Goal: Check status: Check status

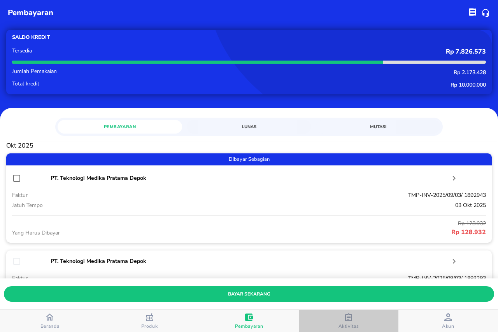
click at [347, 320] on icon "button" at bounding box center [348, 318] width 8 height 8
